Goal: Task Accomplishment & Management: Complete application form

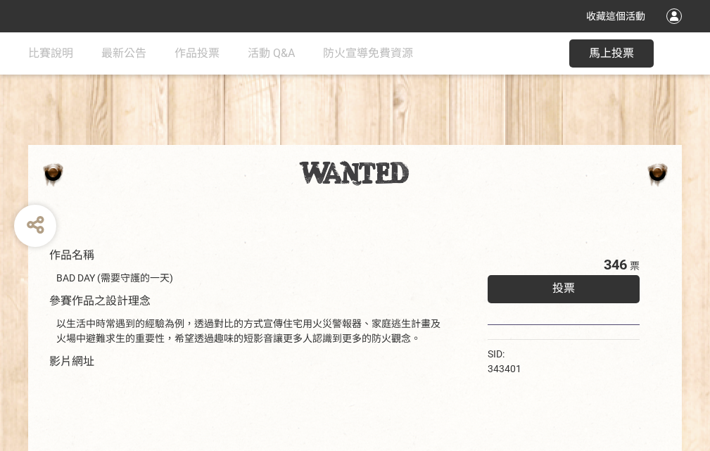
click at [677, 30] on div "收藏這個活動" at bounding box center [355, 16] width 710 height 32
click at [440, 139] on div "作品名稱 BAD DAY (需要守護的一天) 參賽作品之設計理念 以生活中時常遇到的經驗為例，透過對比的方式宣傳住宅用火災警報器、家庭逃生計畫及火場中避難求生…" at bounding box center [355, 328] width 710 height 592
click at [560, 285] on span "投票" at bounding box center [564, 288] width 23 height 13
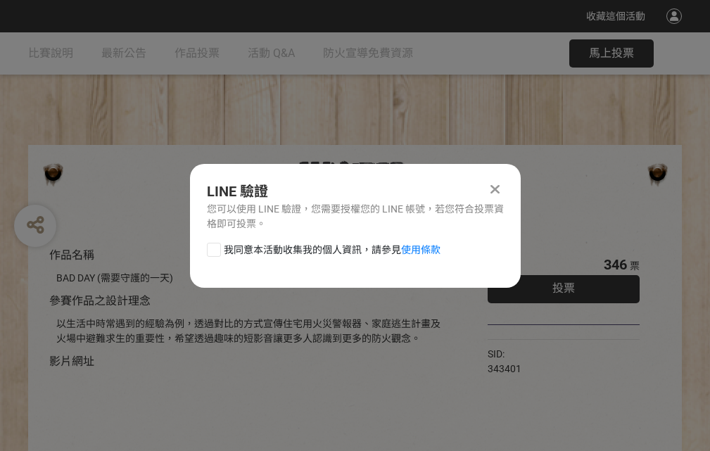
click at [213, 247] on div at bounding box center [214, 250] width 14 height 14
checkbox input "true"
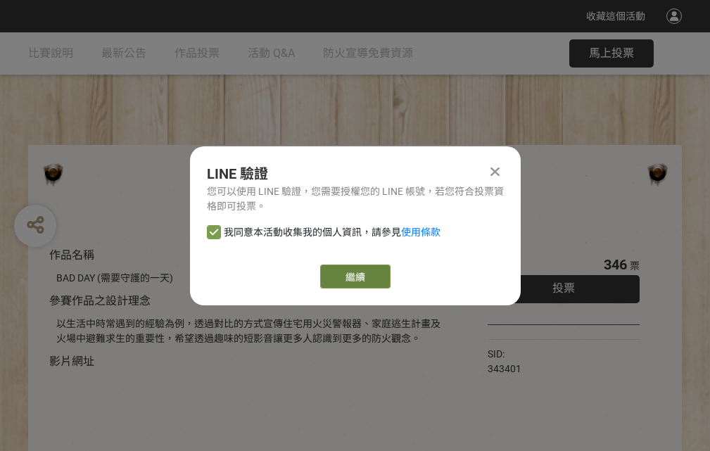
click at [354, 277] on link "繼續" at bounding box center [355, 277] width 70 height 24
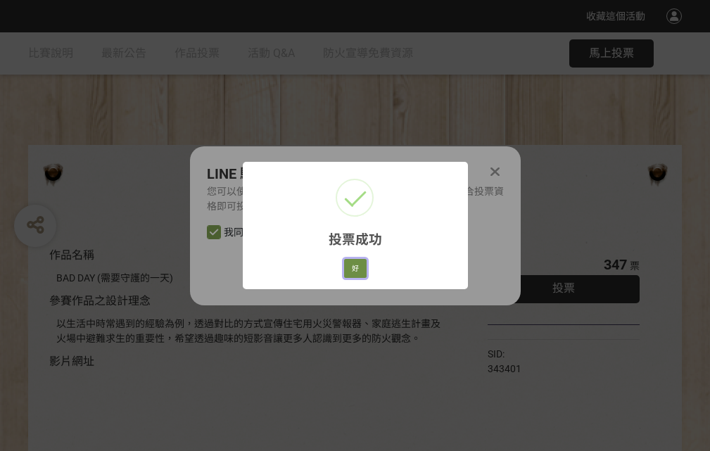
click at [351, 266] on button "好" at bounding box center [355, 269] width 23 height 20
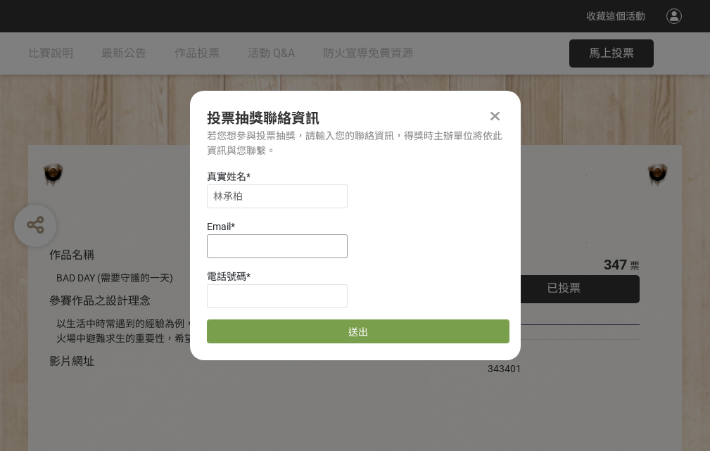
click at [282, 246] on input at bounding box center [277, 246] width 141 height 24
type input "[EMAIL_ADDRESS][DOMAIN_NAME]"
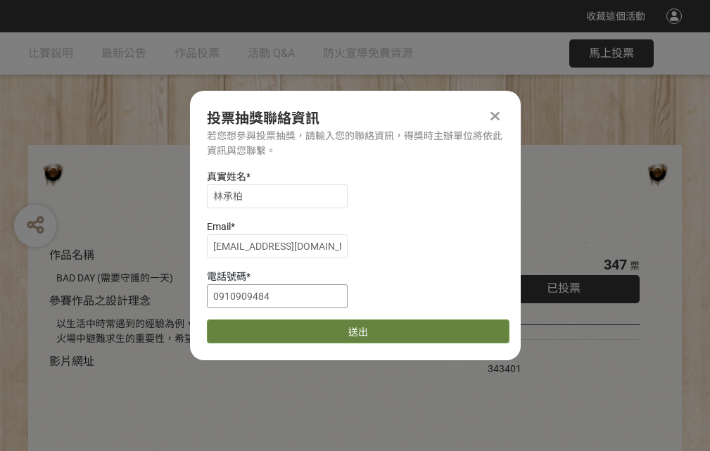
type input "0910909484"
click at [247, 327] on button "送出" at bounding box center [358, 332] width 303 height 24
